Goal: Task Accomplishment & Management: Contribute content

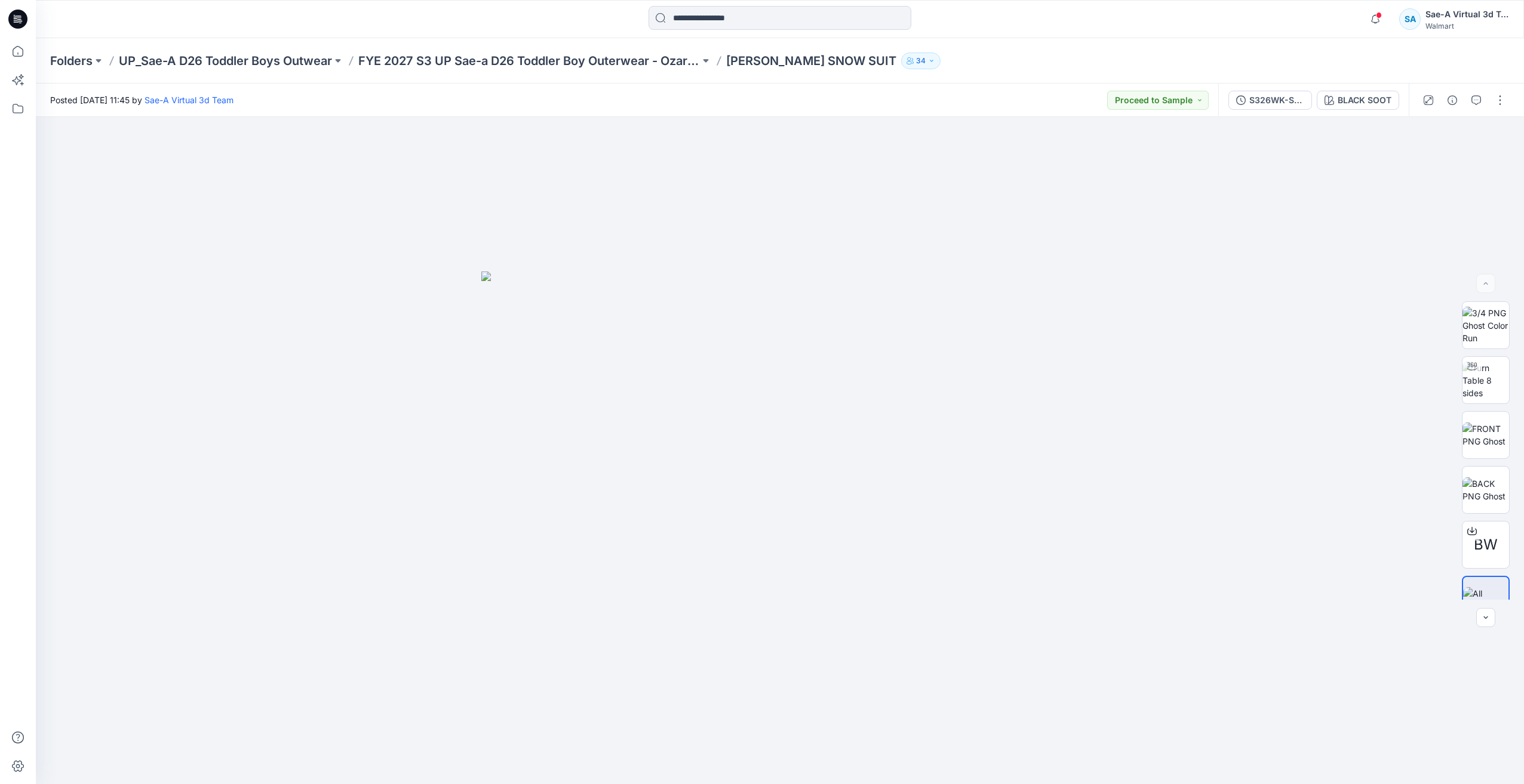
click at [24, 13] on icon at bounding box center [18, 19] width 19 height 19
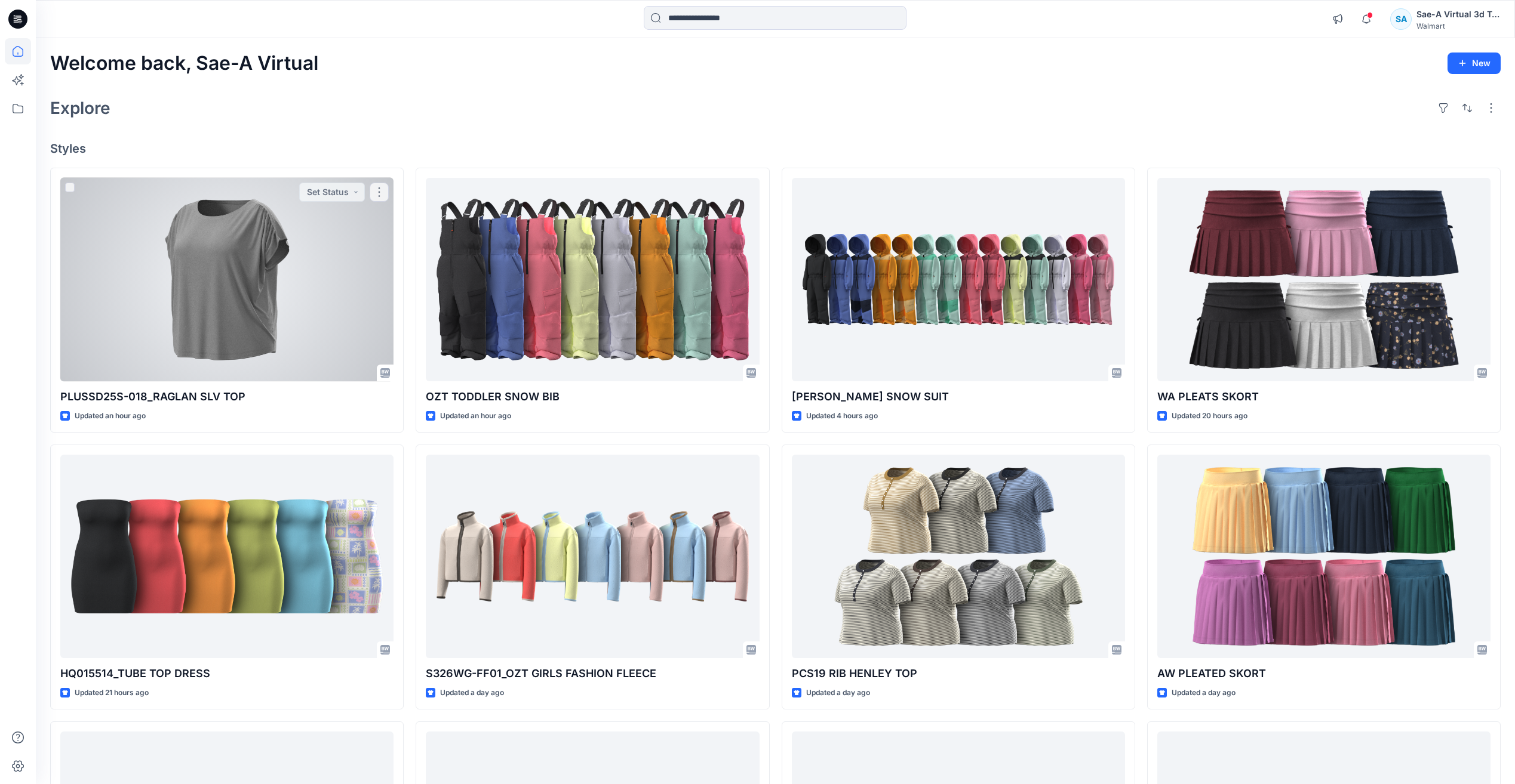
click at [264, 243] on div at bounding box center [227, 280] width 333 height 203
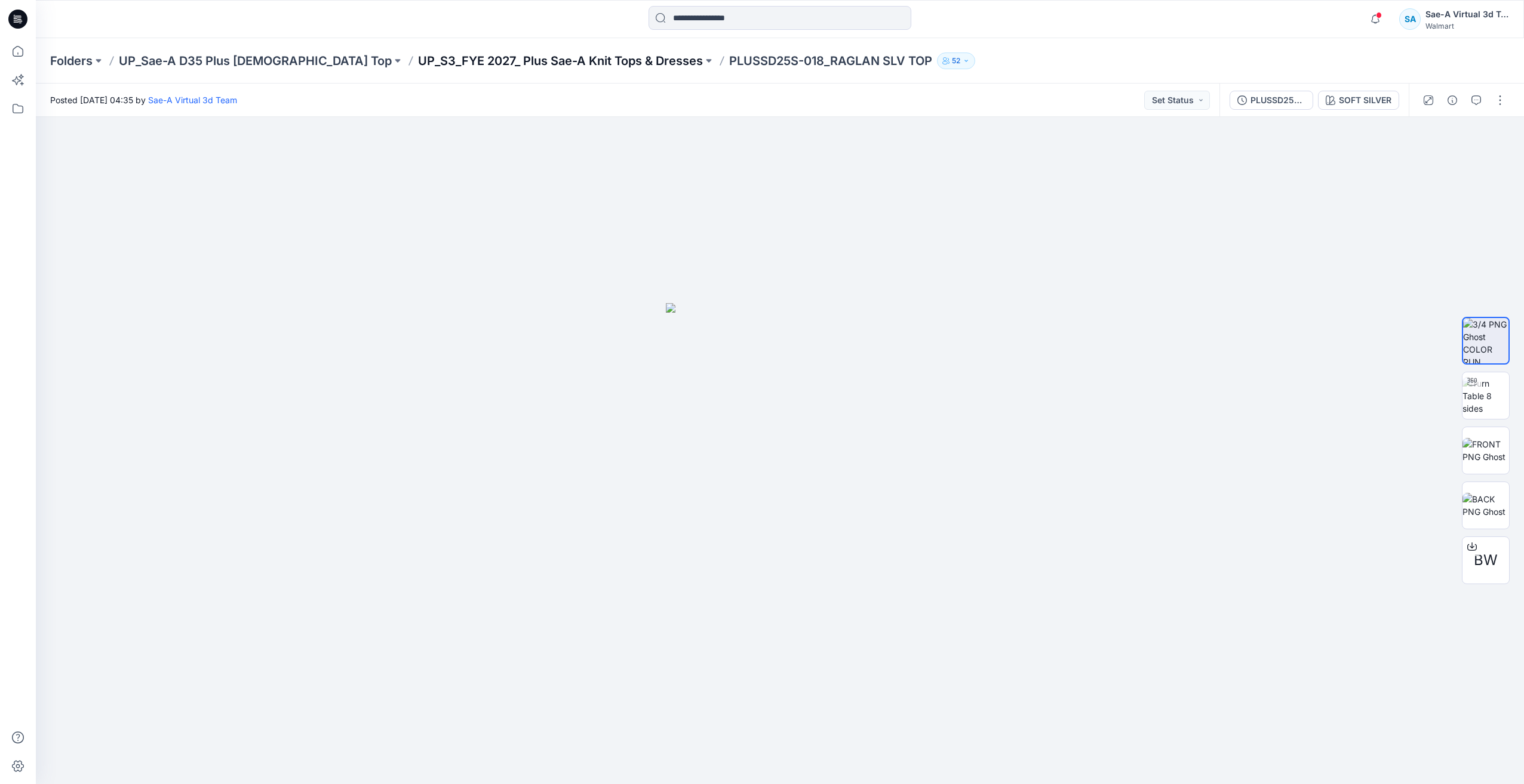
click at [574, 59] on p "UP_S3_FYE 2027_ Plus Sae-A Knit Tops & Dresses" at bounding box center [561, 60] width 285 height 17
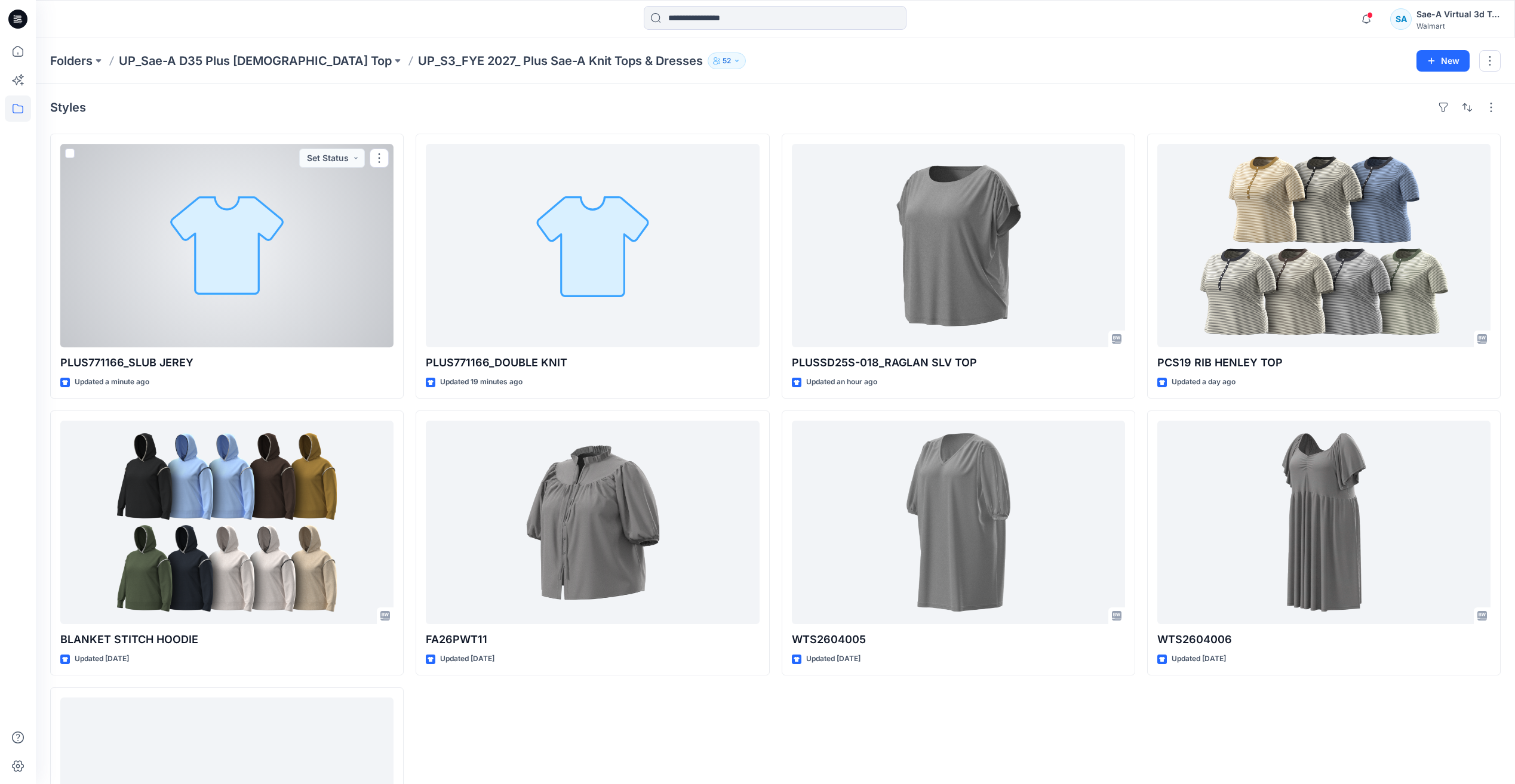
click at [251, 265] on div at bounding box center [227, 245] width 333 height 203
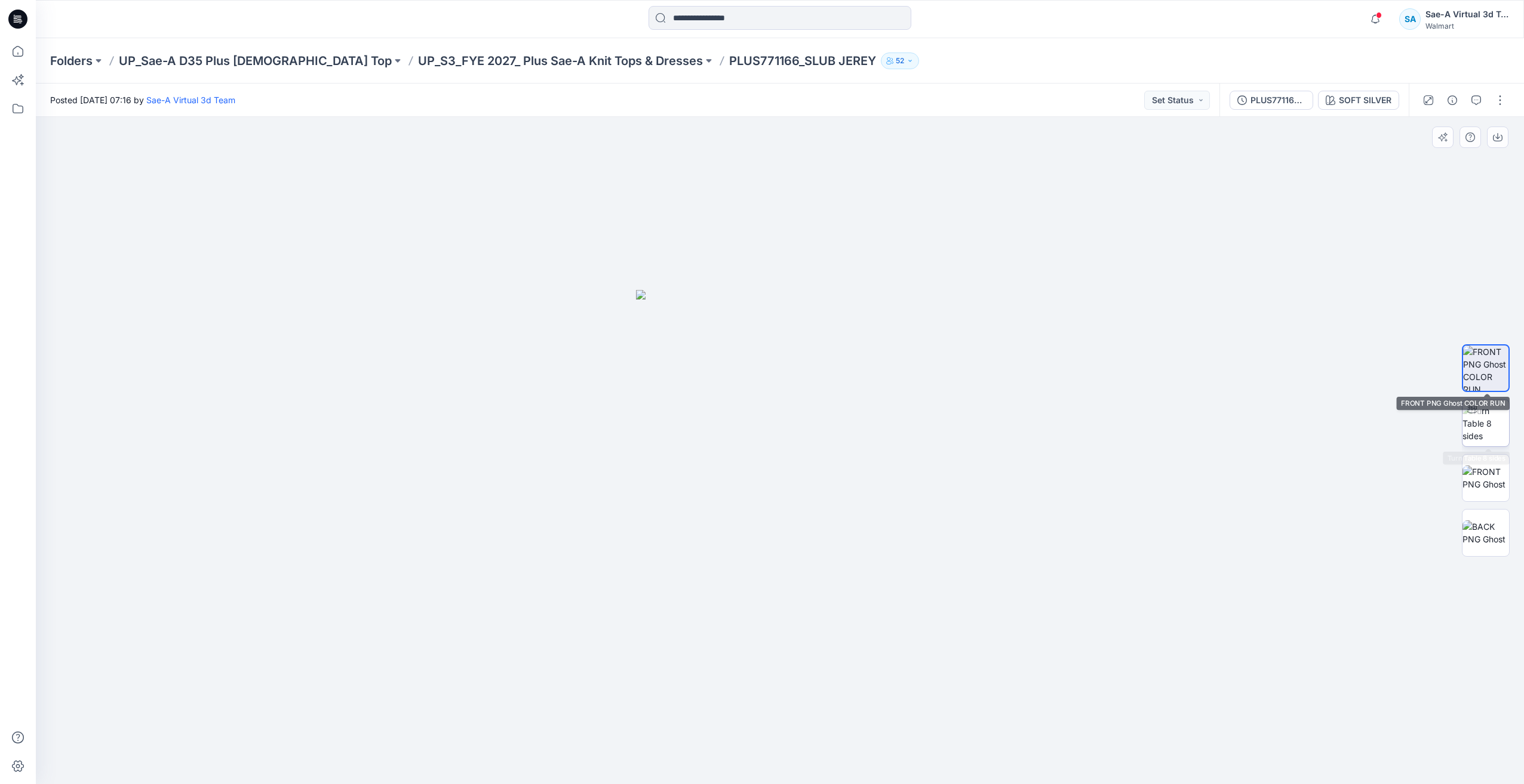
click at [1492, 416] on img at bounding box center [1486, 423] width 46 height 38
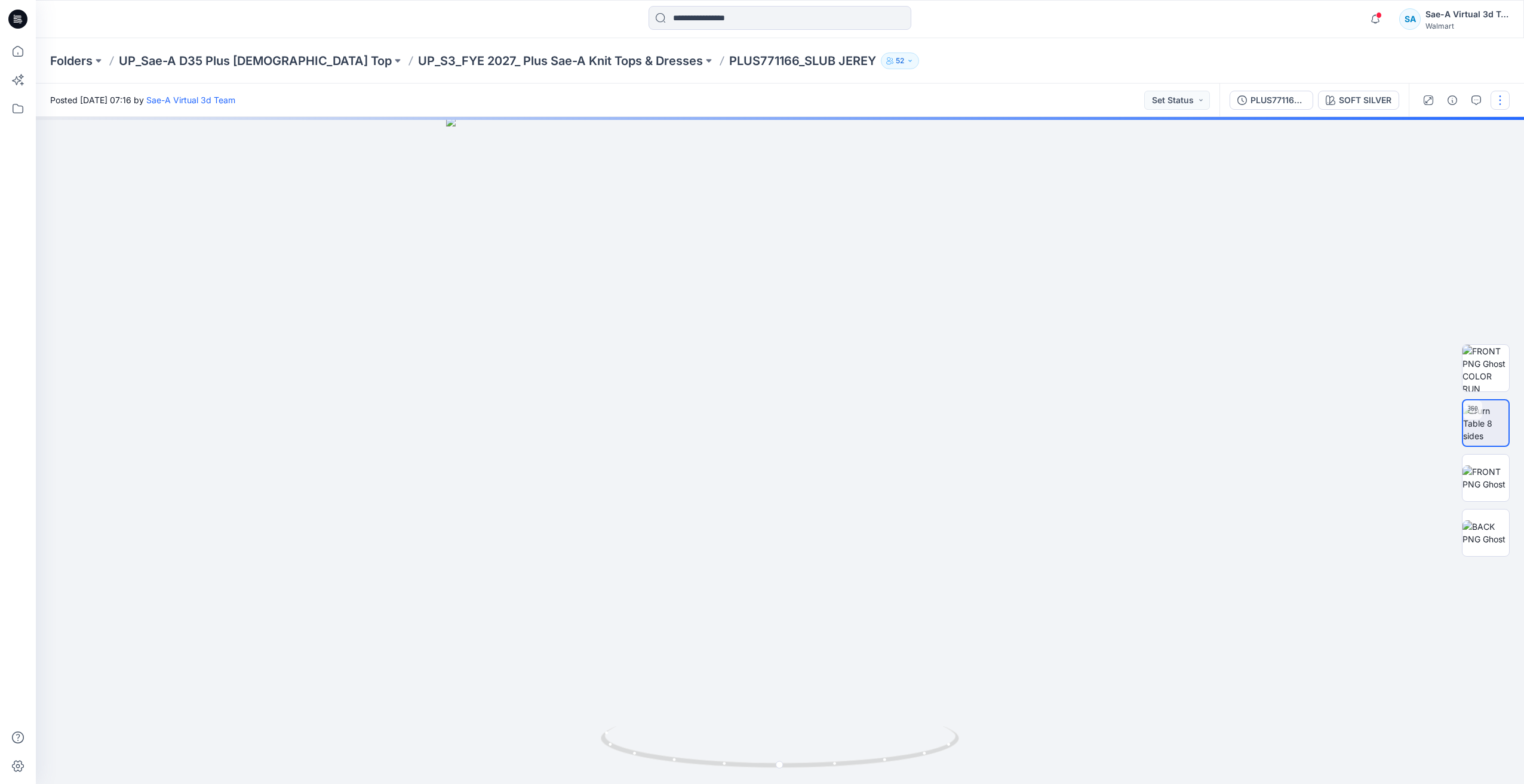
click at [1495, 109] on button "button" at bounding box center [1500, 100] width 19 height 19
click at [1422, 164] on p "Edit" at bounding box center [1424, 161] width 15 height 13
click at [1429, 162] on p "Edit" at bounding box center [1424, 161] width 15 height 13
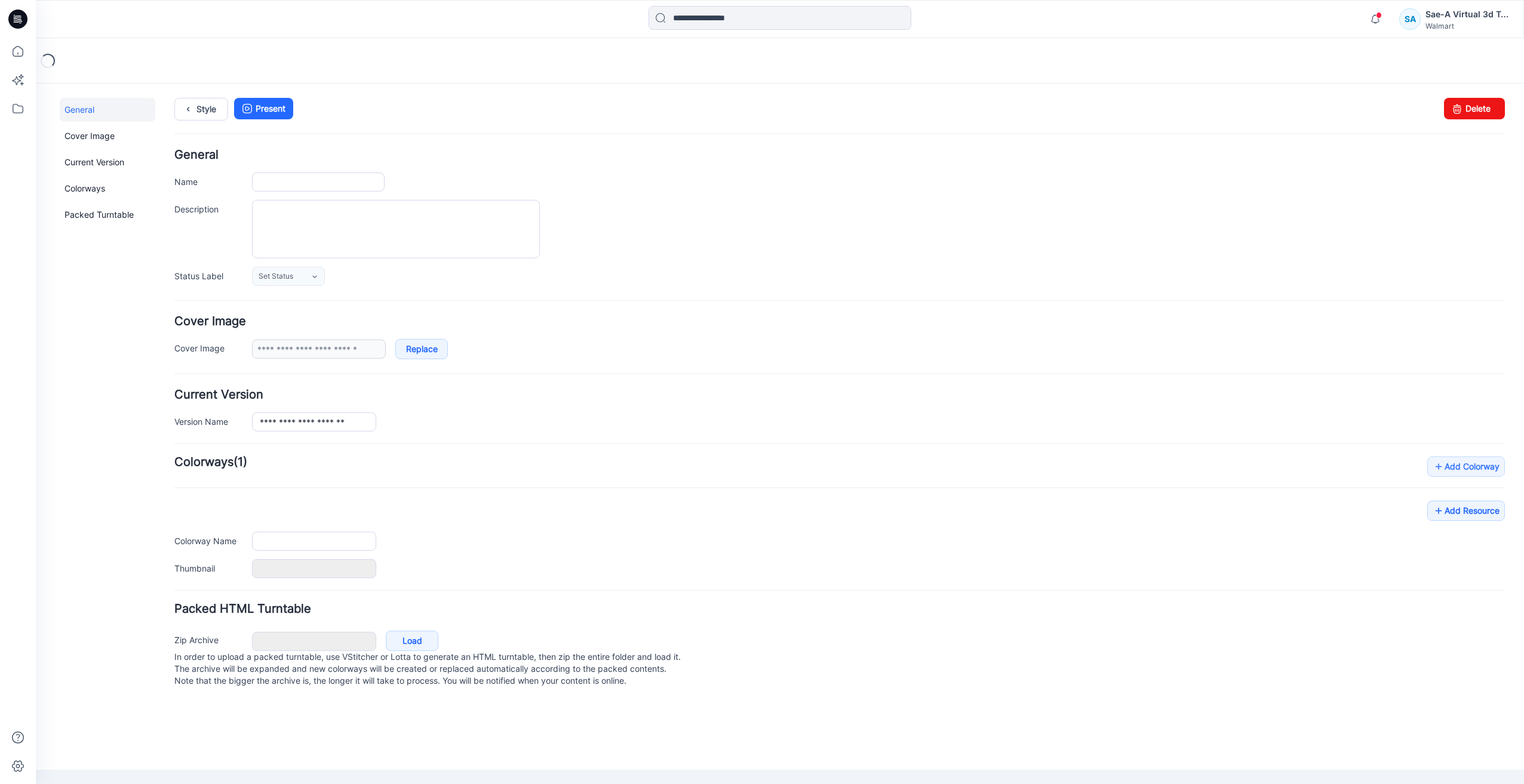
type input "**********"
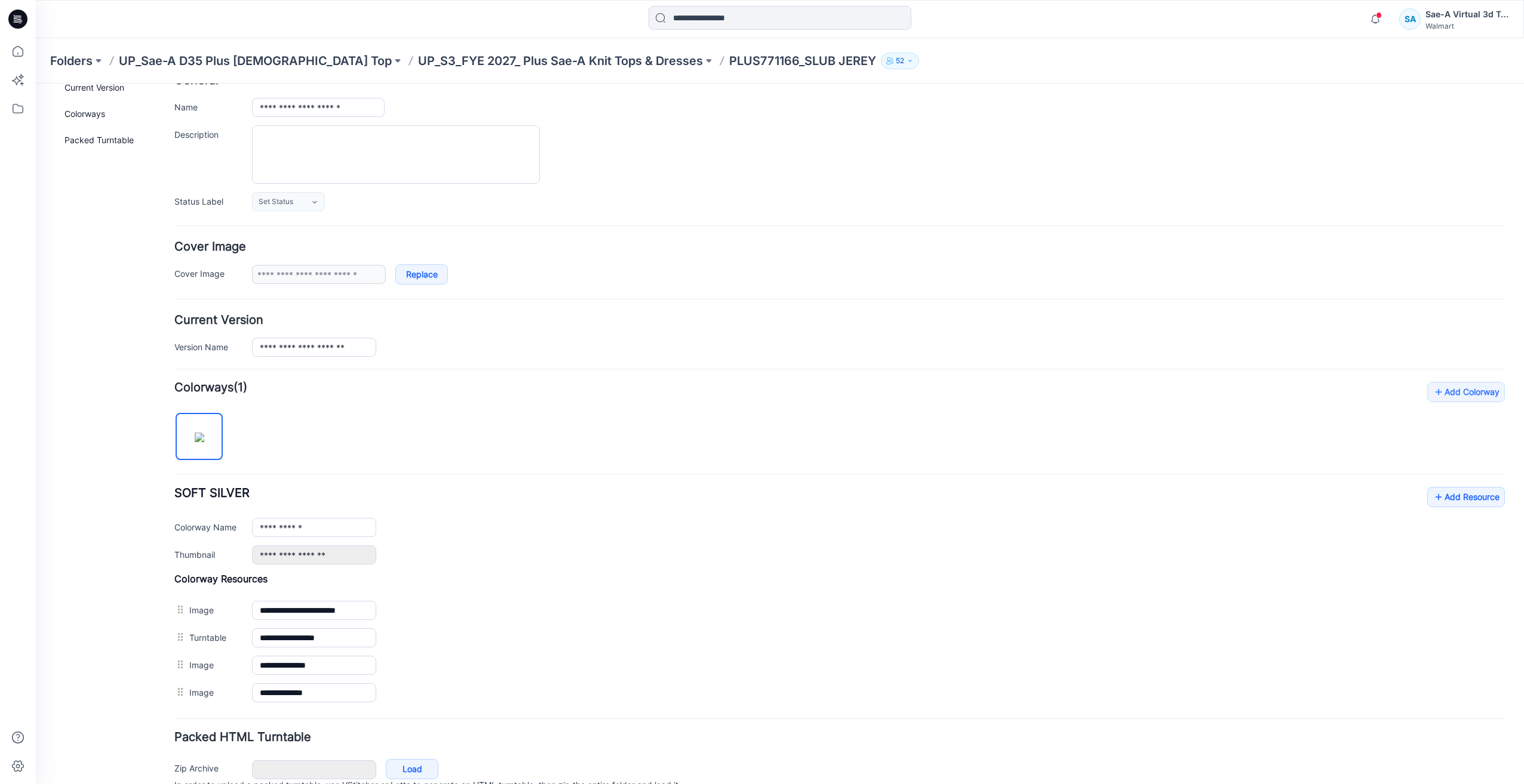
scroll to position [134, 0]
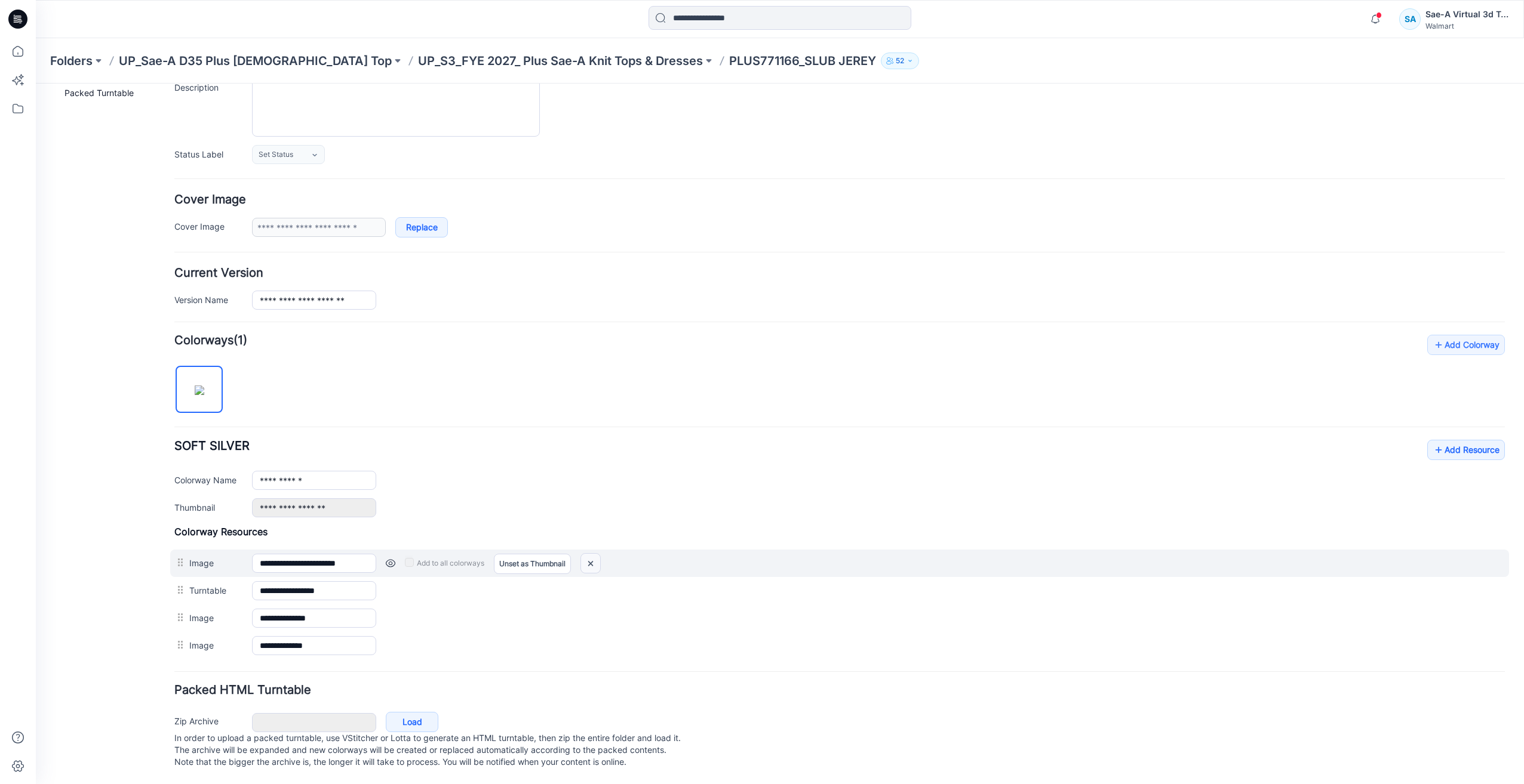
click at [596, 554] on img at bounding box center [591, 563] width 19 height 20
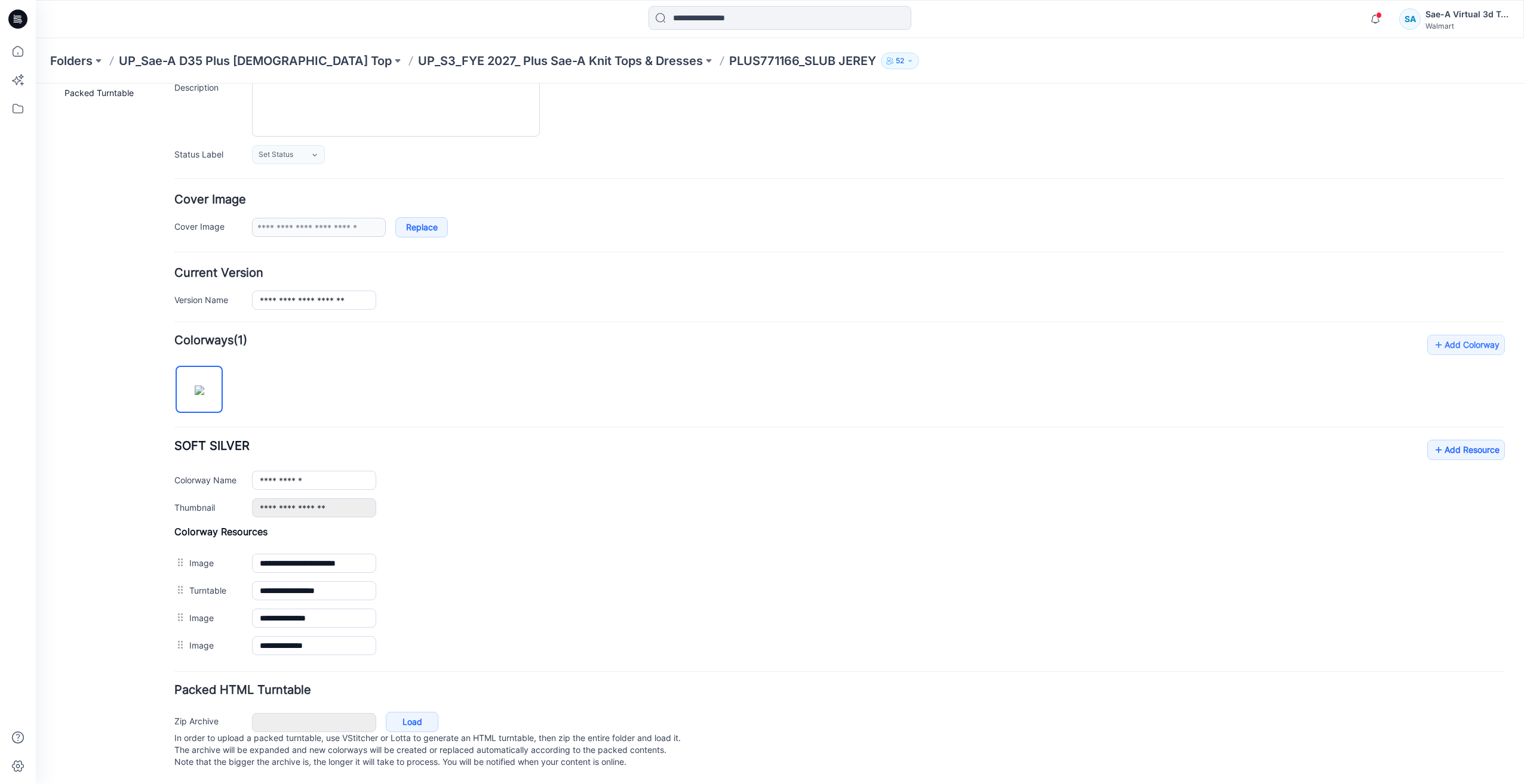
scroll to position [106, 0]
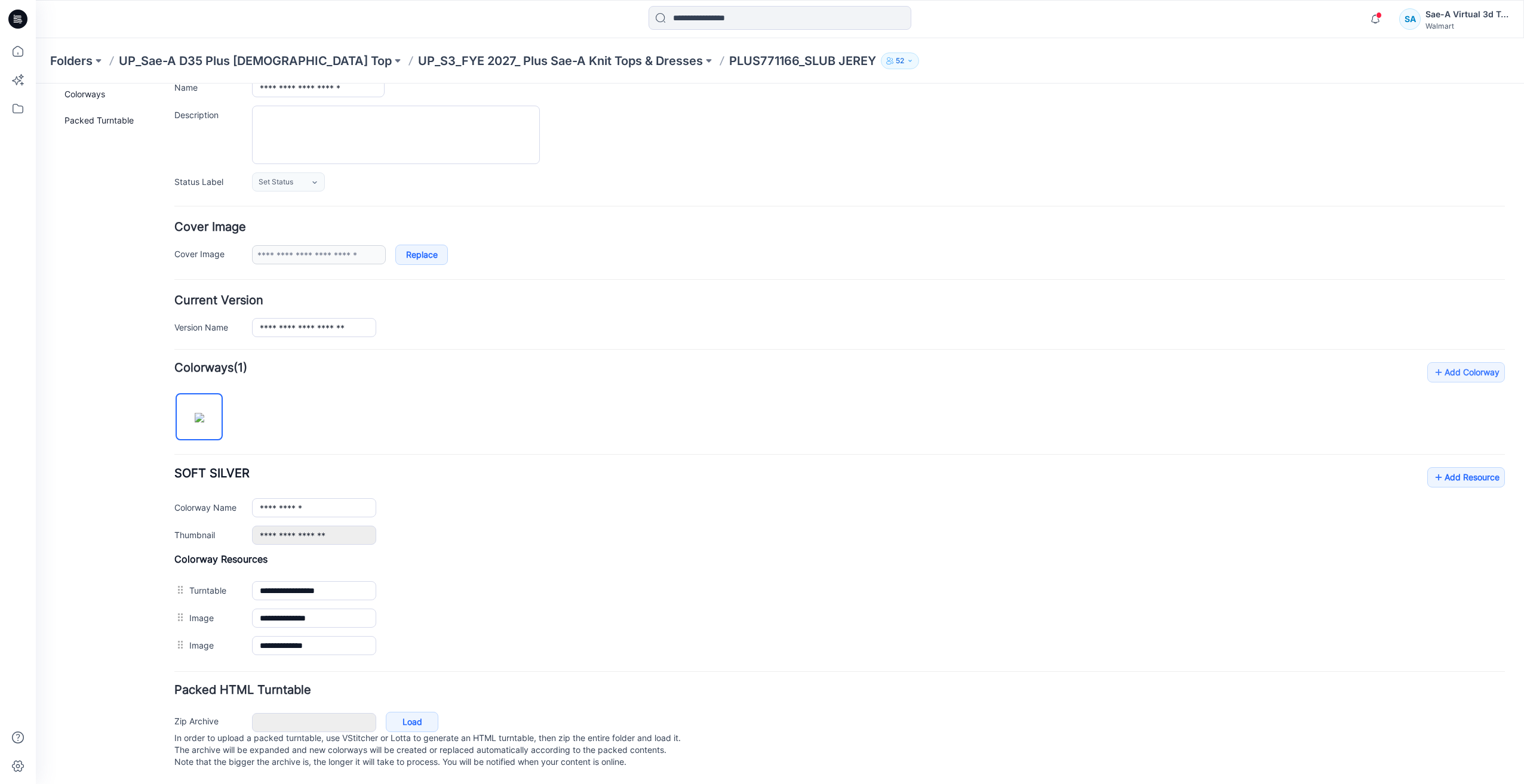
click at [594, 557] on div "**********" at bounding box center [840, 607] width 1330 height 106
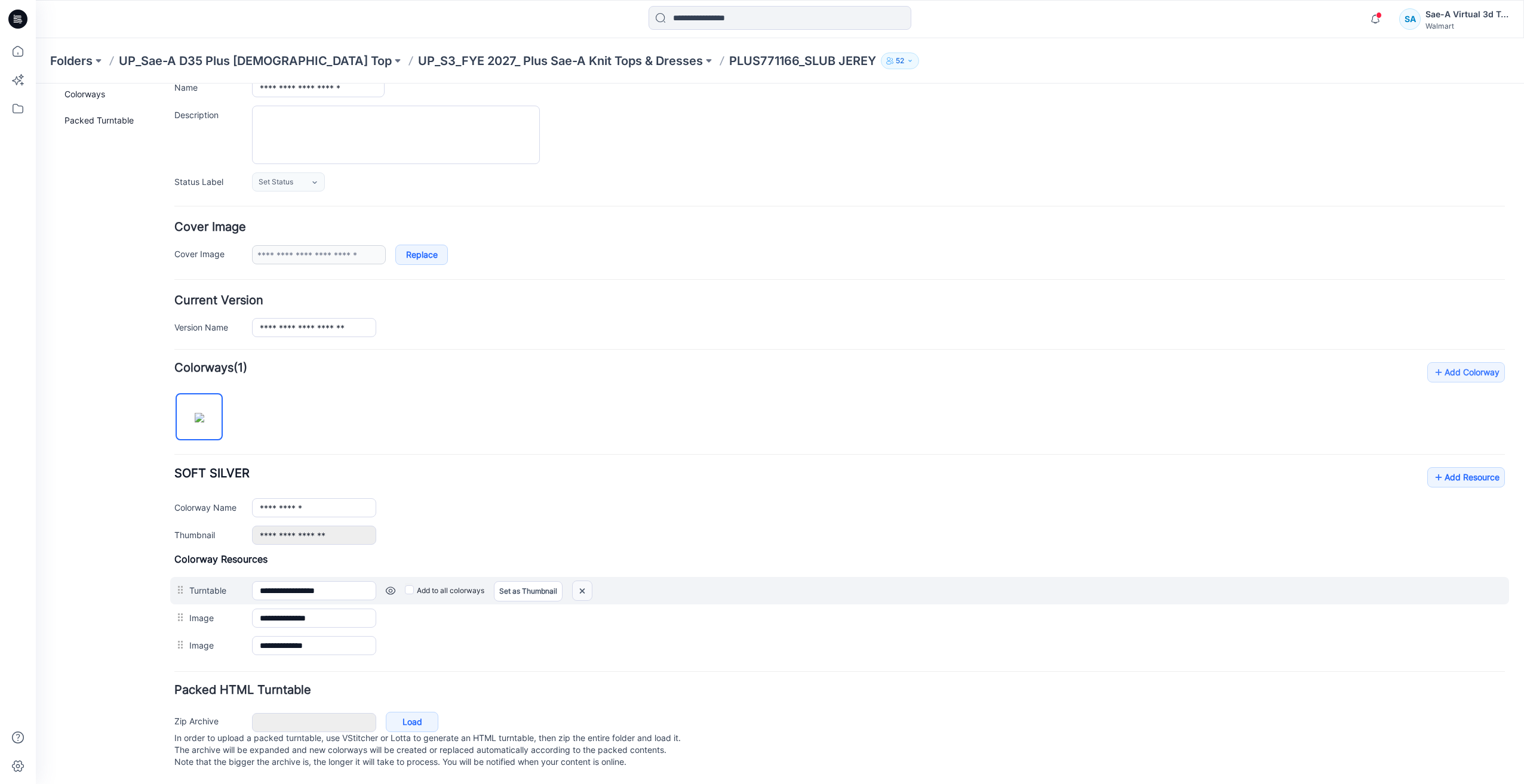
click at [584, 582] on img at bounding box center [583, 591] width 19 height 20
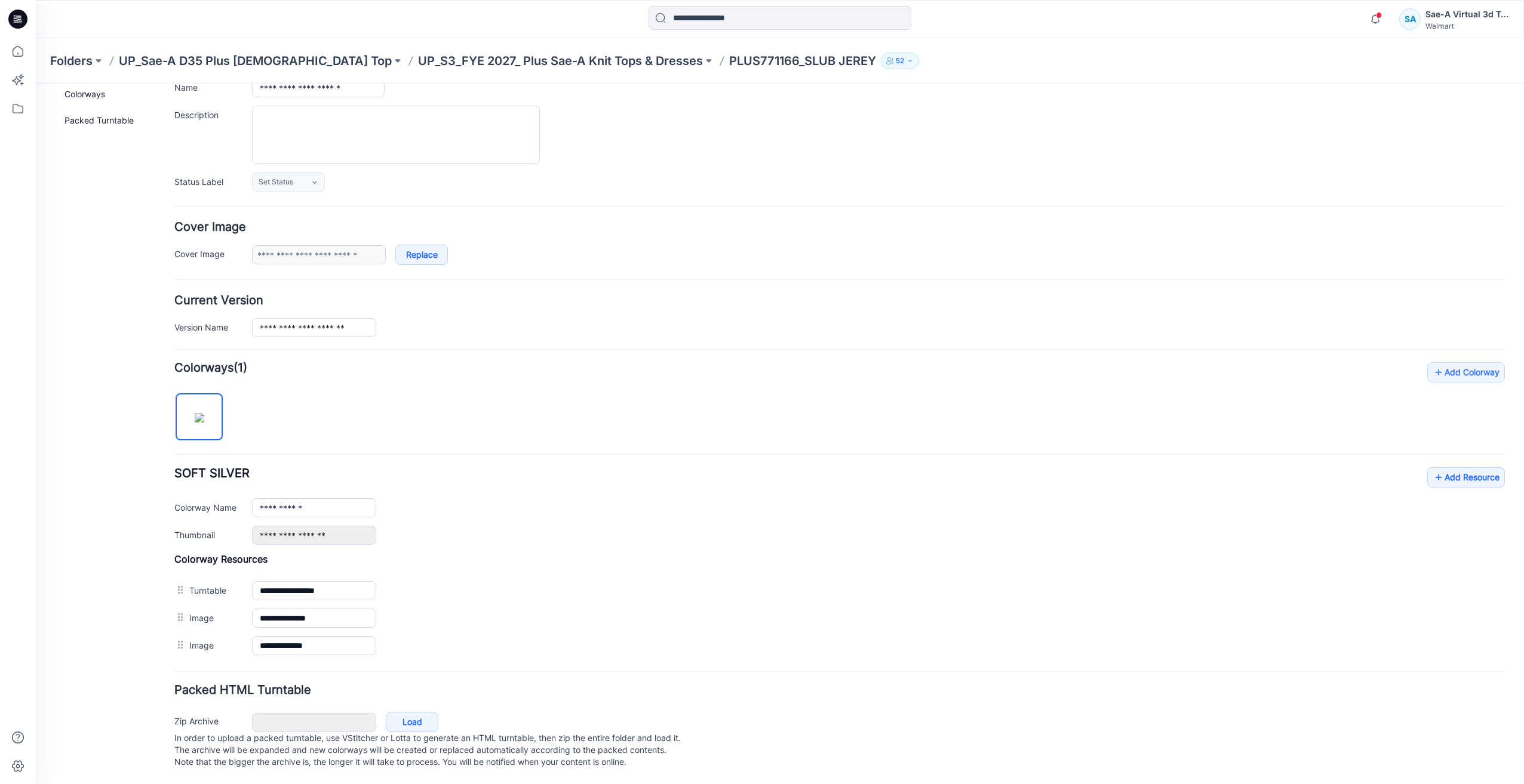
scroll to position [79, 0]
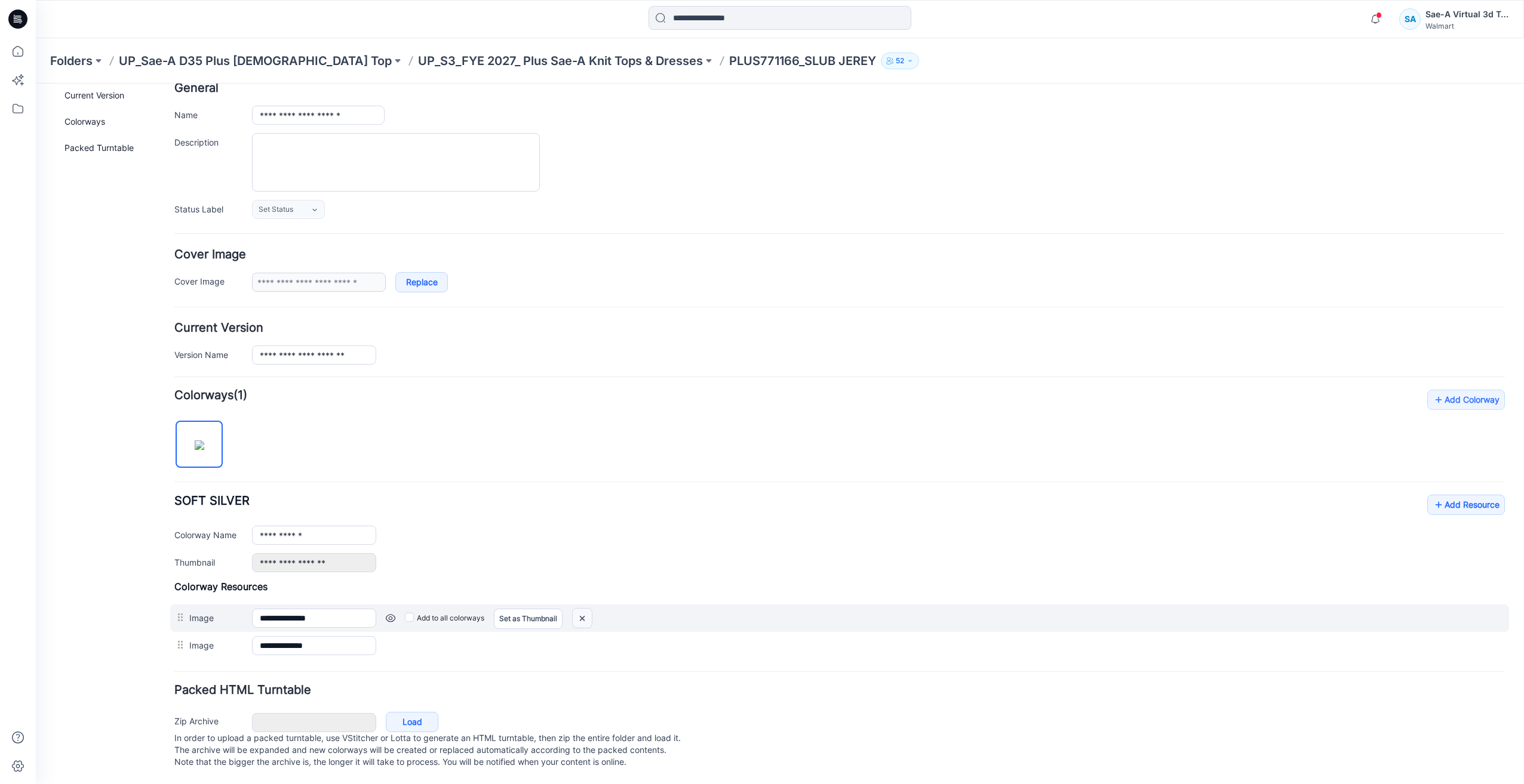
click at [585, 609] on img at bounding box center [583, 618] width 19 height 20
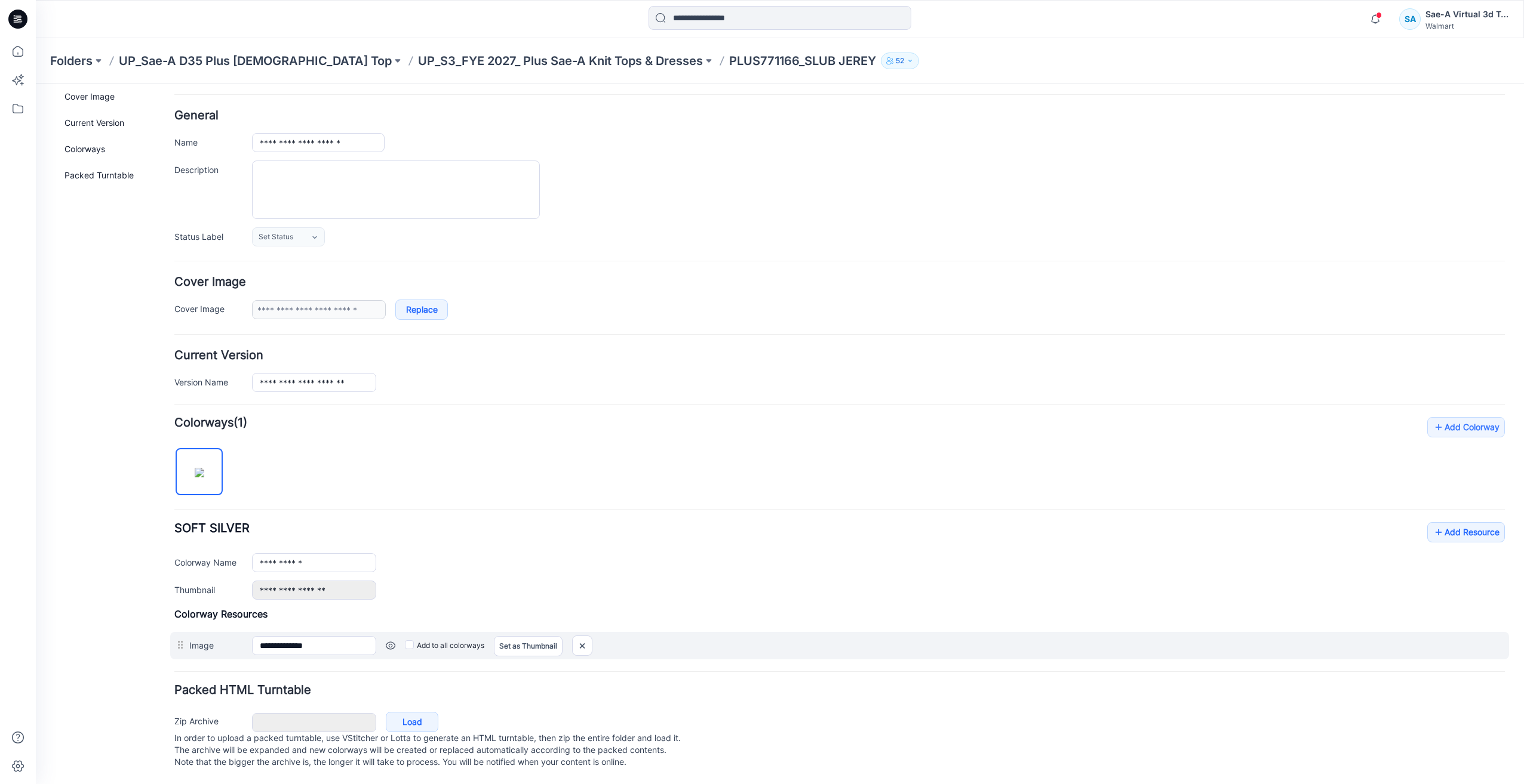
scroll to position [52, 0]
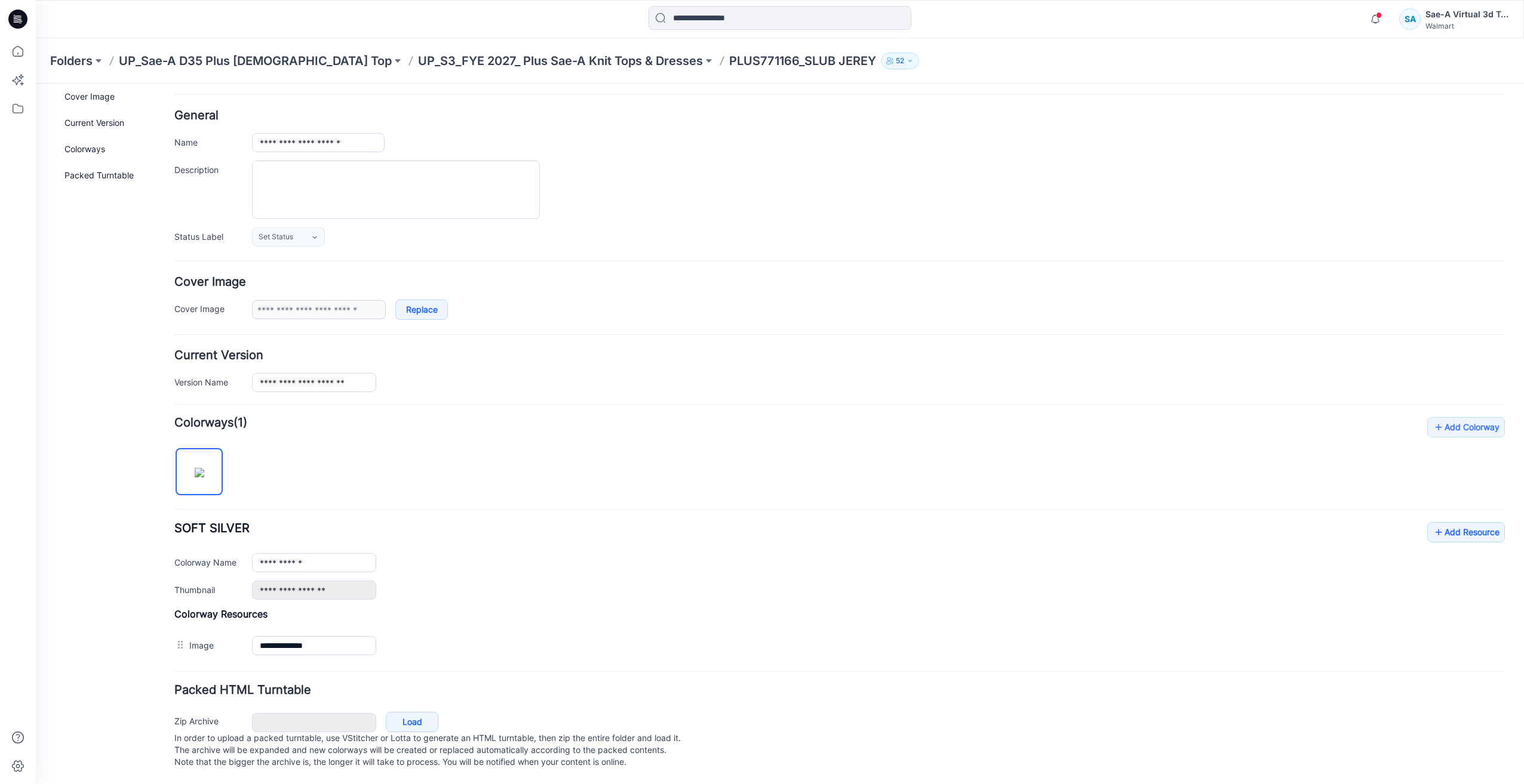
click at [36, 84] on img at bounding box center [36, 84] width 0 height 0
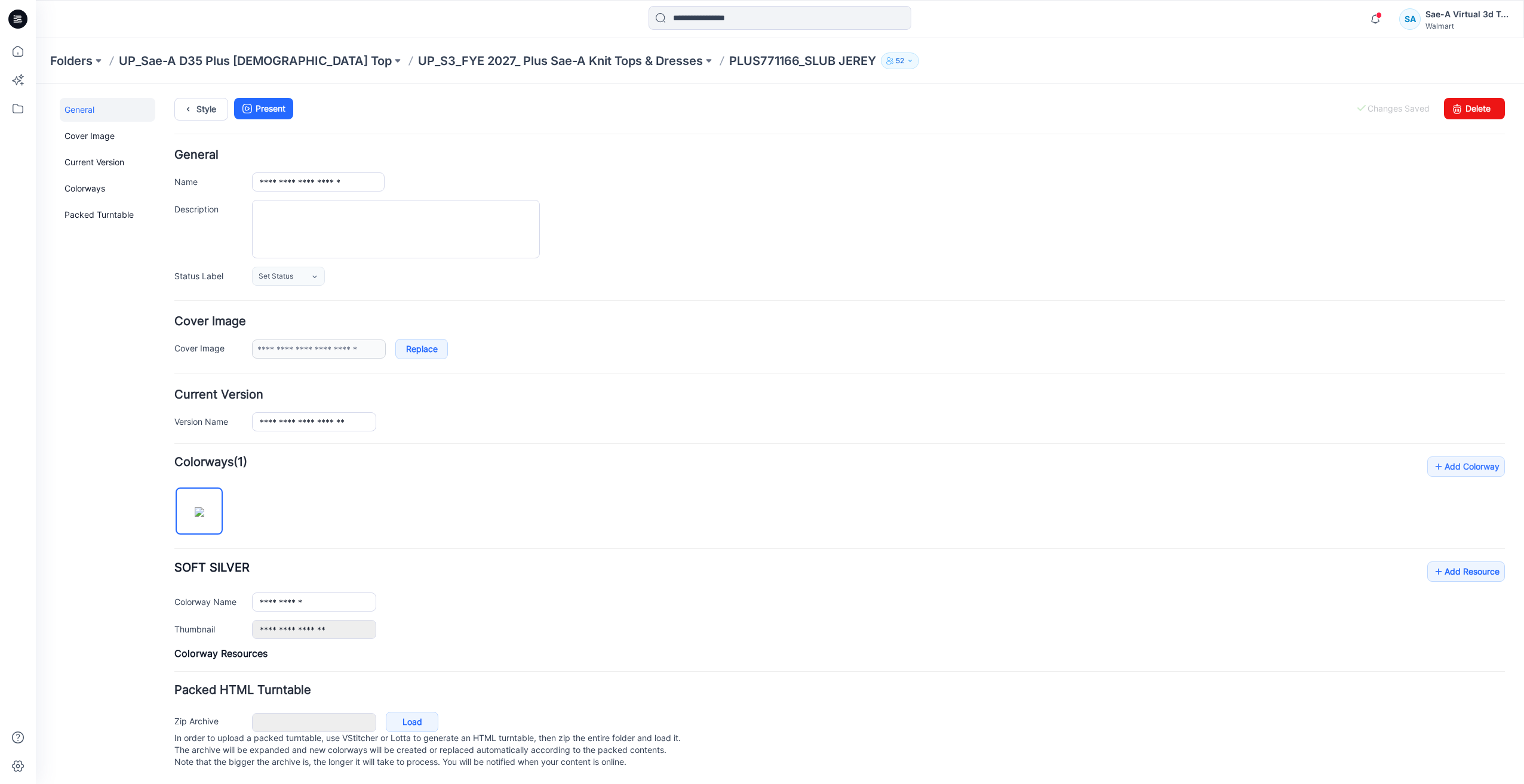
scroll to position [0, 0]
click at [204, 107] on link "Style" at bounding box center [201, 109] width 54 height 23
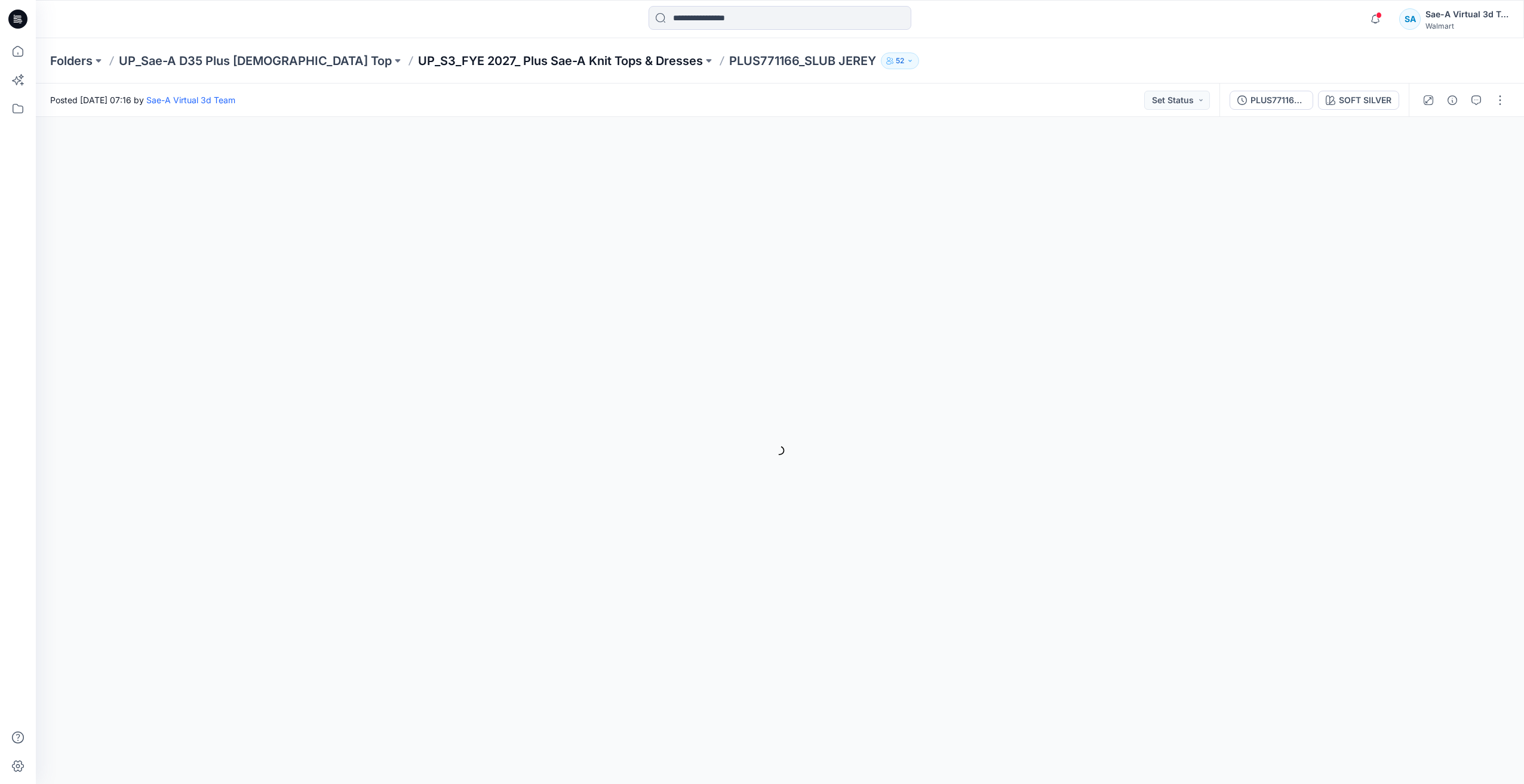
click at [512, 65] on p "UP_S3_FYE 2027_ Plus Sae-A Knit Tops & Dresses" at bounding box center [561, 60] width 285 height 17
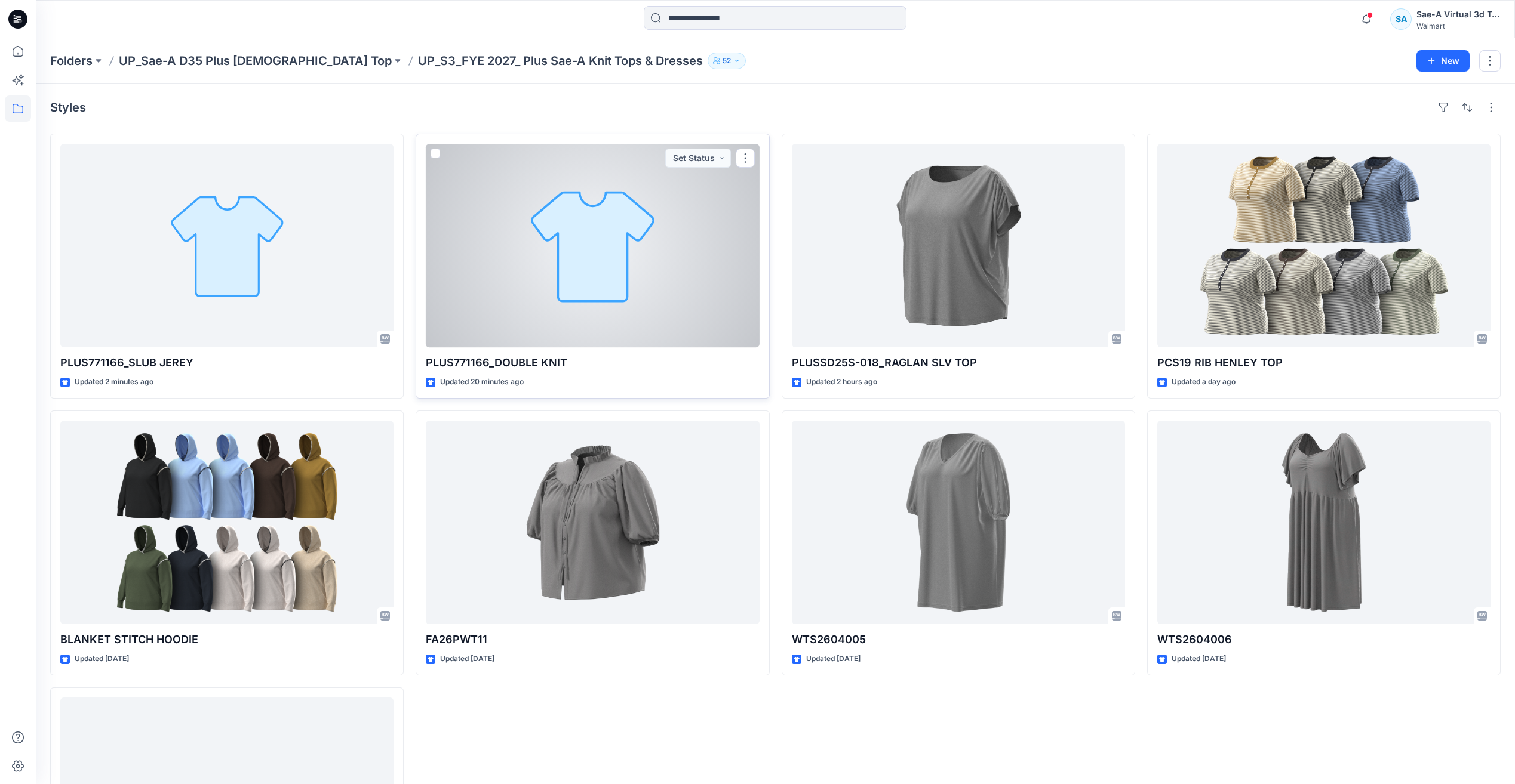
click at [529, 213] on div at bounding box center [592, 245] width 333 height 203
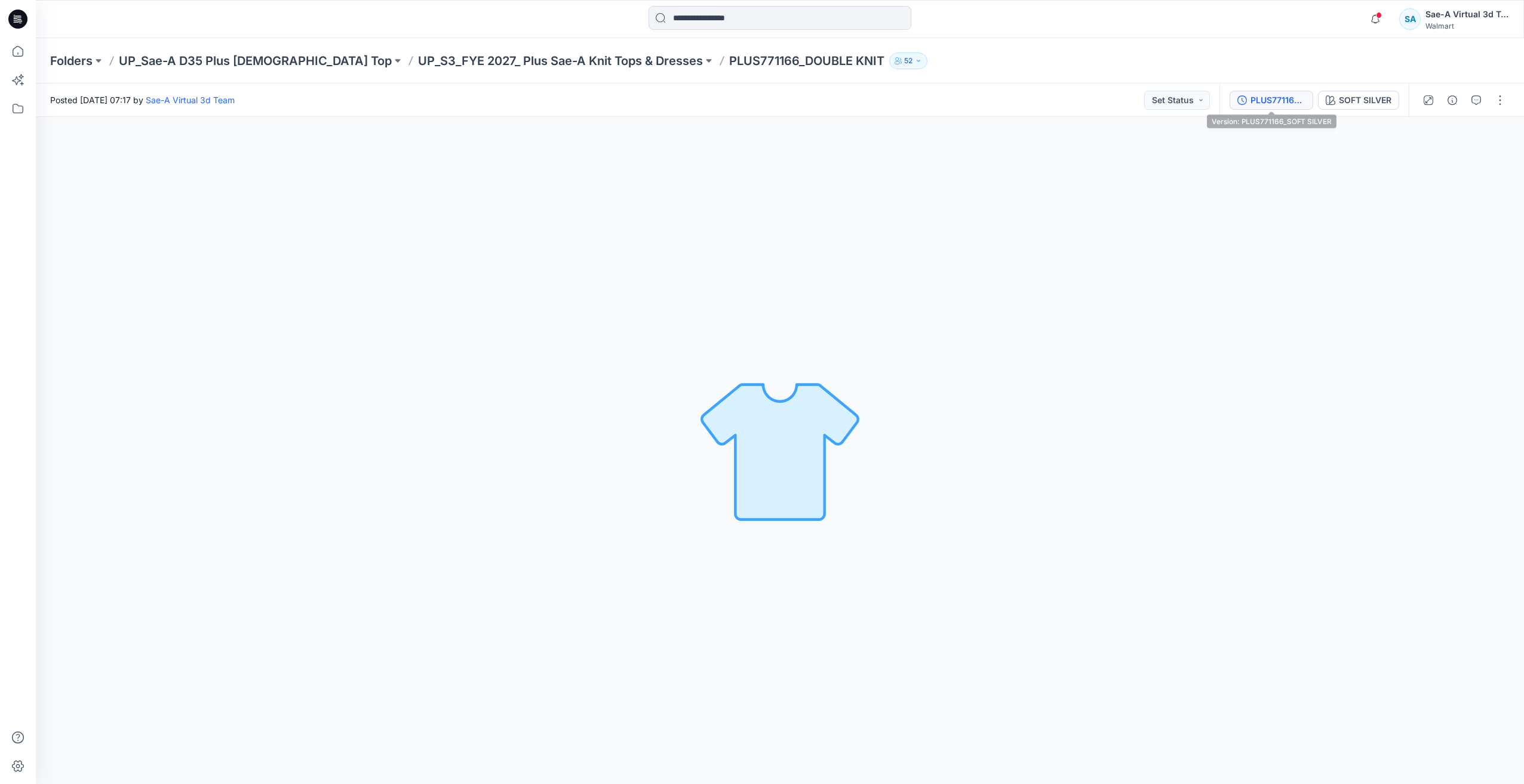
drag, startPoint x: 1290, startPoint y: 101, endPoint x: 1281, endPoint y: 103, distance: 9.2
click at [1289, 101] on div "PLUS771166_SOFT SILVER" at bounding box center [1278, 100] width 55 height 13
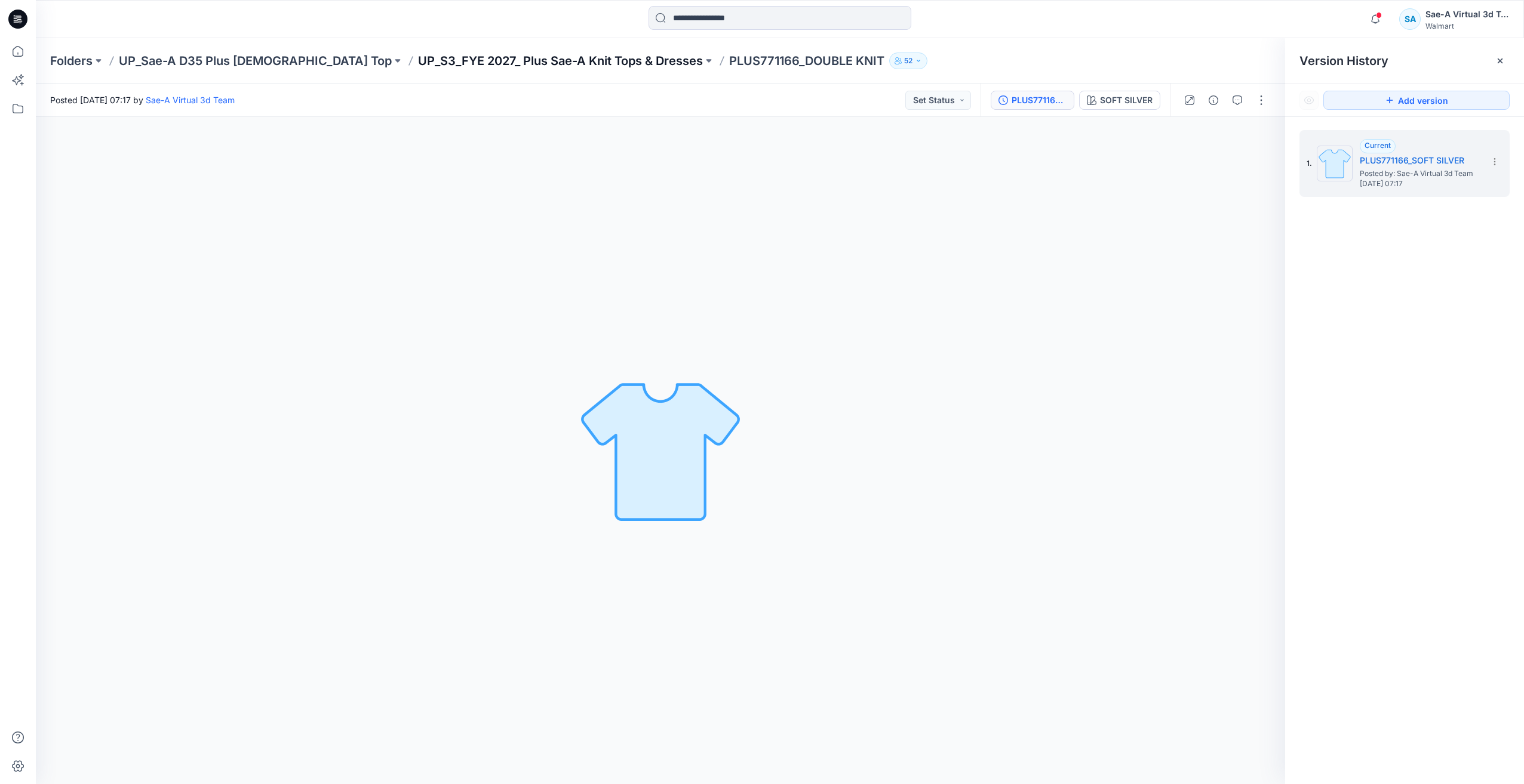
click at [597, 66] on p "UP_S3_FYE 2027_ Plus Sae-A Knit Tops & Dresses" at bounding box center [561, 60] width 285 height 17
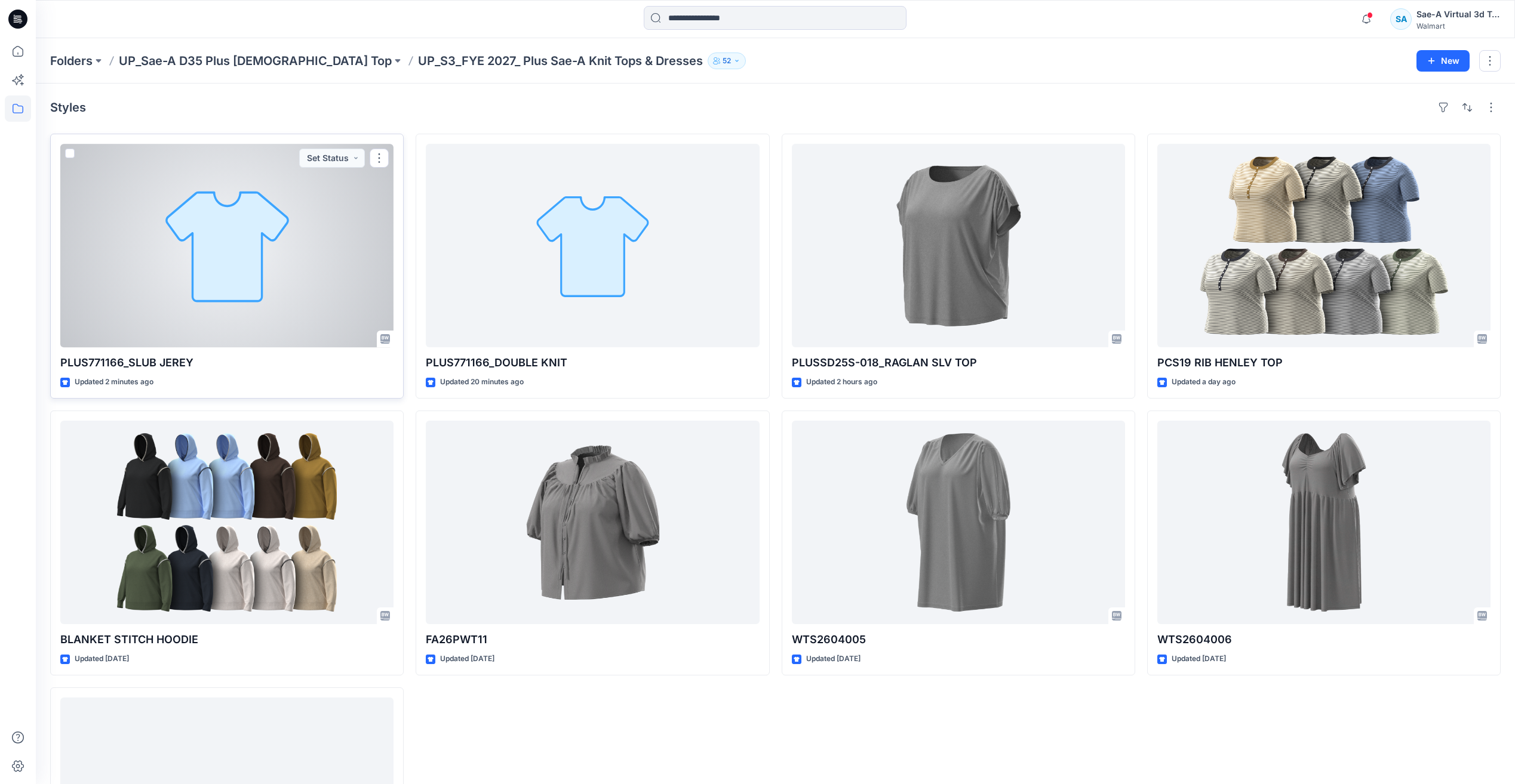
click at [232, 269] on div at bounding box center [227, 245] width 333 height 203
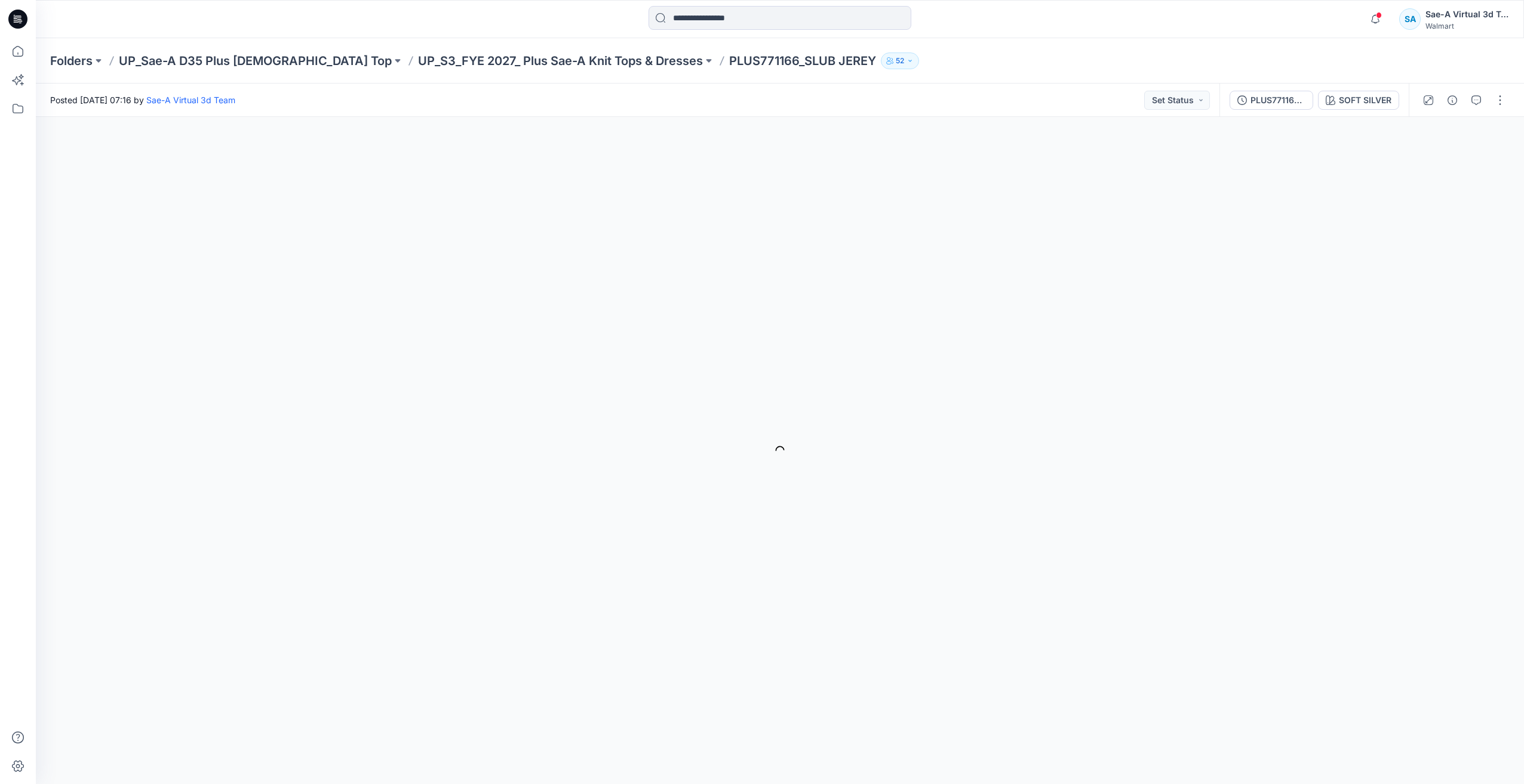
click at [539, 69] on div "Folders UP_Sae-A D35 Plus Ladies Top UP_S3_FYE 2027_ Plus Sae-A Knit Tops & Dre…" at bounding box center [780, 61] width 1489 height 46
click at [589, 55] on p "UP_S3_FYE 2027_ Plus Sae-A Knit Tops & Dresses" at bounding box center [561, 60] width 285 height 17
